Goal: Information Seeking & Learning: Learn about a topic

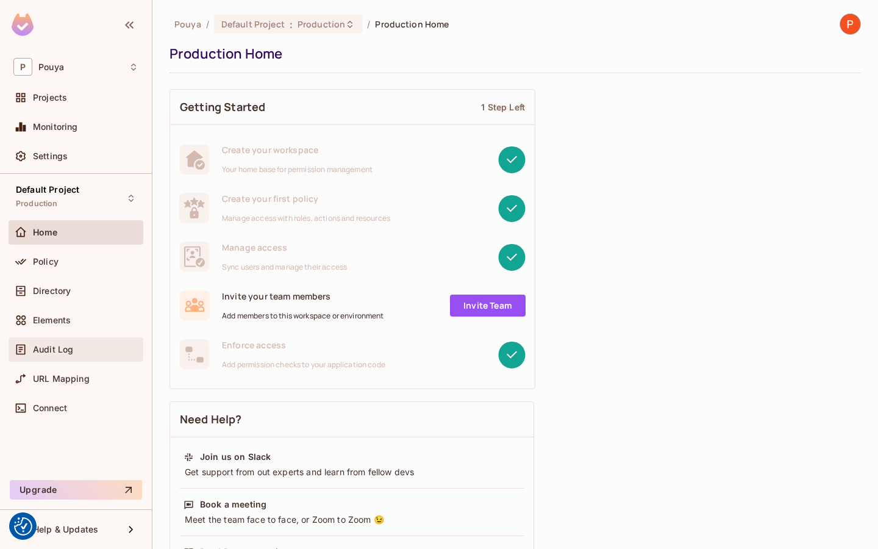
click at [81, 359] on div "Audit Log" at bounding box center [76, 349] width 135 height 24
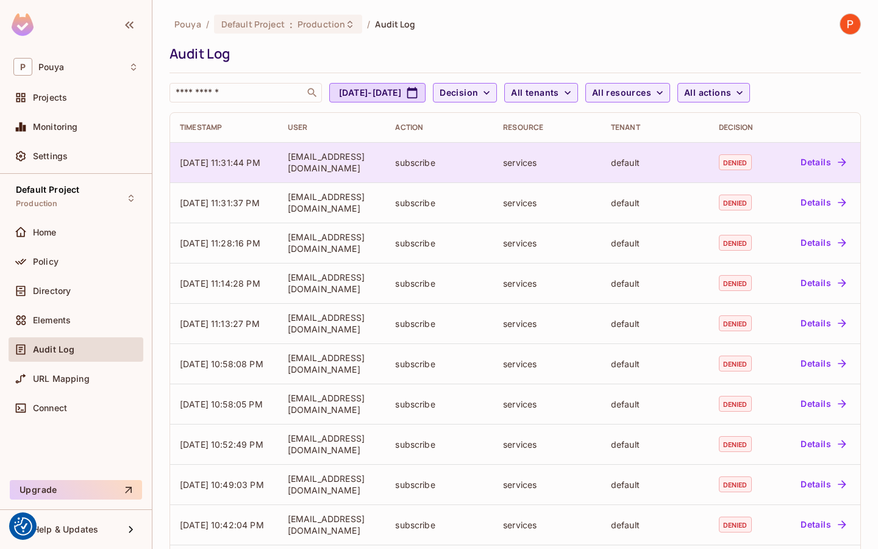
click at [365, 163] on div "[EMAIL_ADDRESS][DOMAIN_NAME]" at bounding box center [332, 162] width 88 height 23
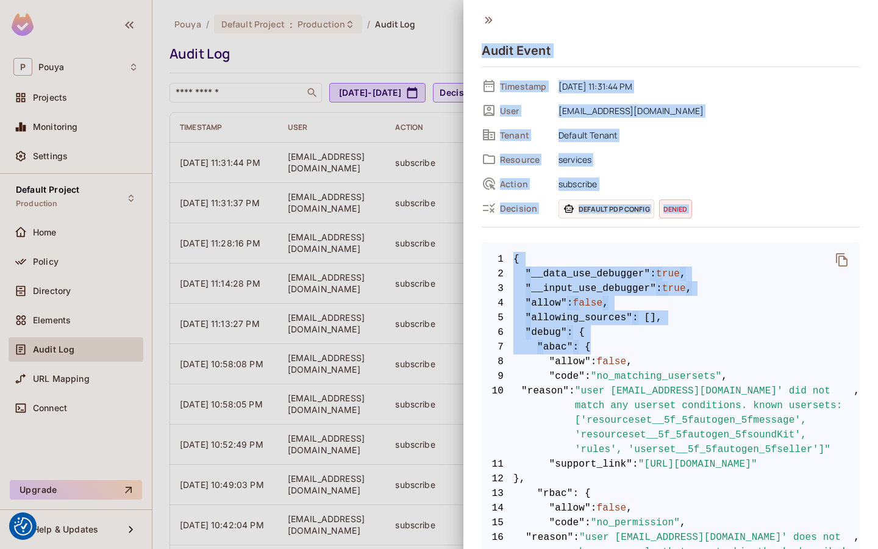
drag, startPoint x: 490, startPoint y: 56, endPoint x: 635, endPoint y: 340, distance: 319.7
click at [635, 340] on div "Audit Event Timestamp [DATE] 11:31:44 PM User [EMAIL_ADDRESS][DOMAIN_NAME] Tena…" at bounding box center [671, 525] width 378 height 1024
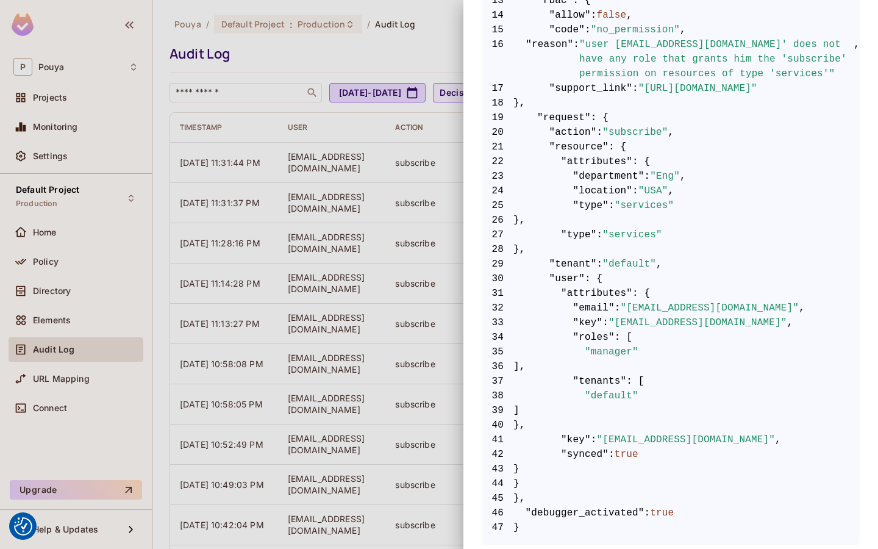
scroll to position [499, 0]
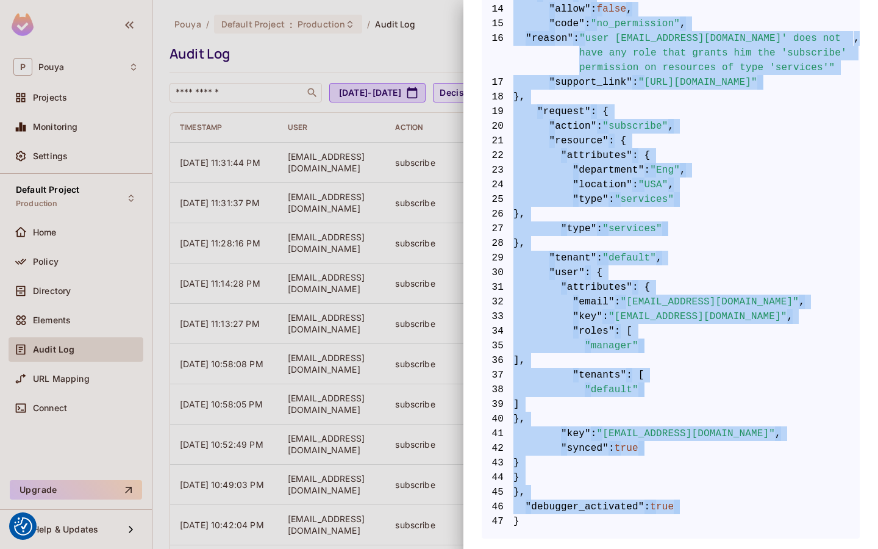
click at [536, 518] on span "47 }" at bounding box center [671, 521] width 378 height 15
click at [529, 526] on span "47 }" at bounding box center [671, 521] width 378 height 15
click at [520, 519] on span "47 }" at bounding box center [671, 521] width 378 height 15
click at [518, 521] on span "47 }" at bounding box center [671, 521] width 378 height 15
copy div "Audit Event Timestamp [DATE] 11:31:44 PM User [EMAIL_ADDRESS][DOMAIN_NAME] Tena…"
